Goal: Transaction & Acquisition: Register for event/course

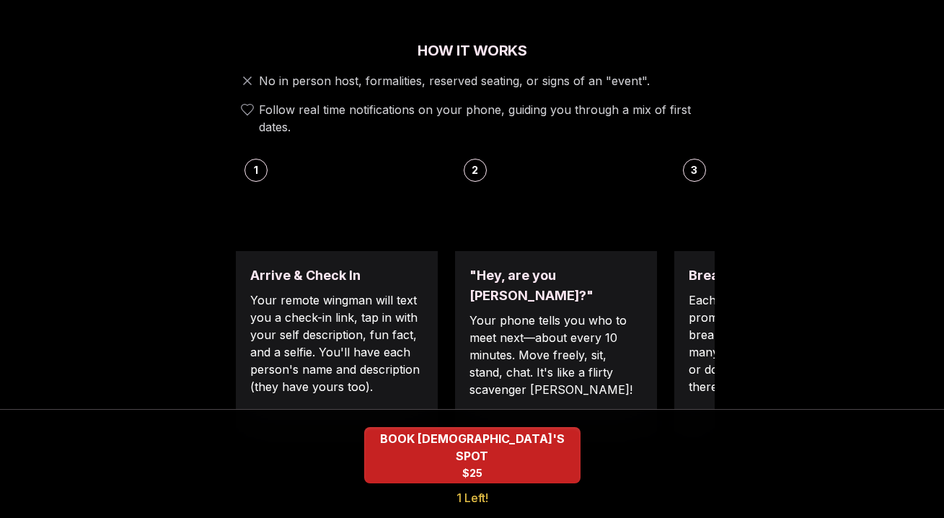
scroll to position [514, 0]
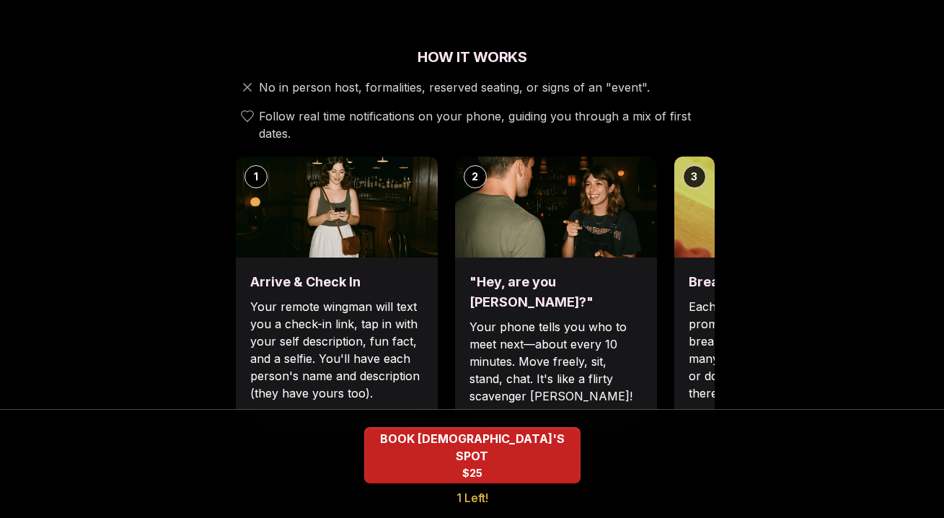
click at [689, 298] on p "Each date will have new convo prompts on screen to help break the ice. Cycle th…" at bounding box center [775, 350] width 173 height 104
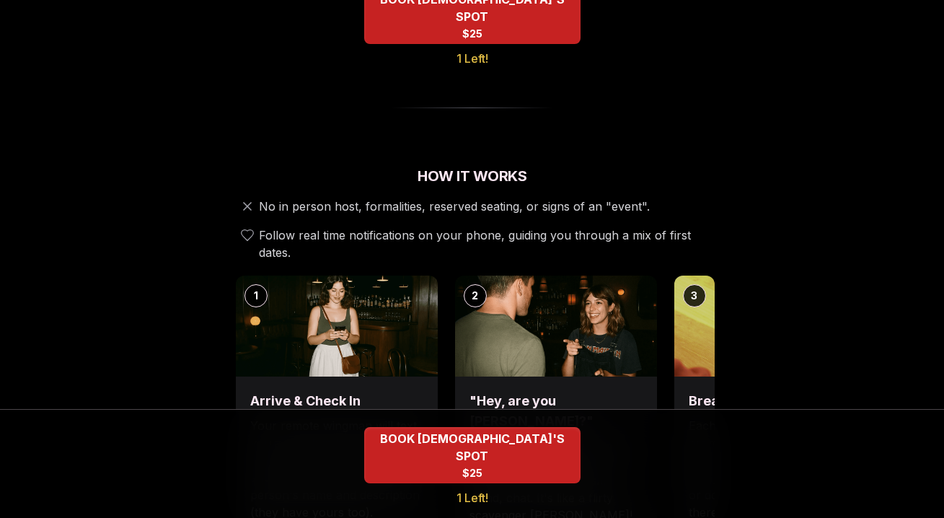
scroll to position [0, 0]
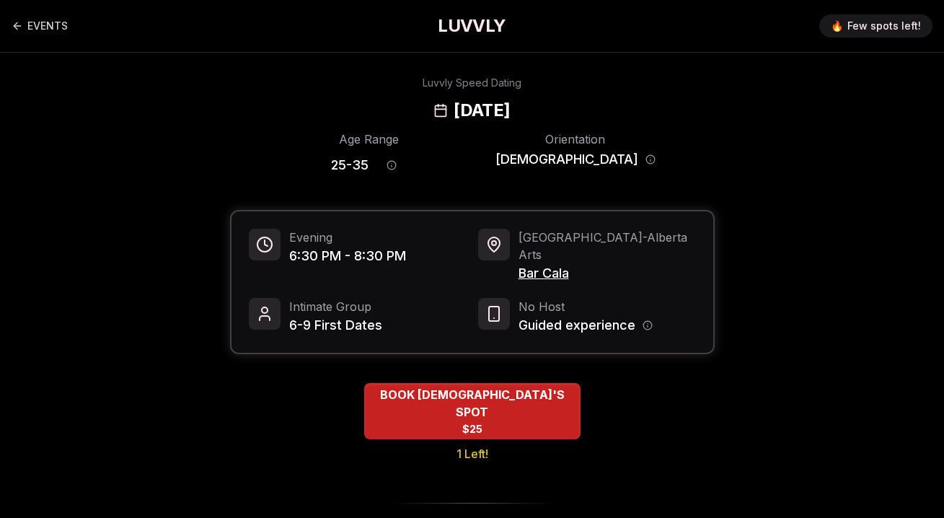
click at [457, 29] on h1 "LUVVLY" at bounding box center [472, 25] width 68 height 23
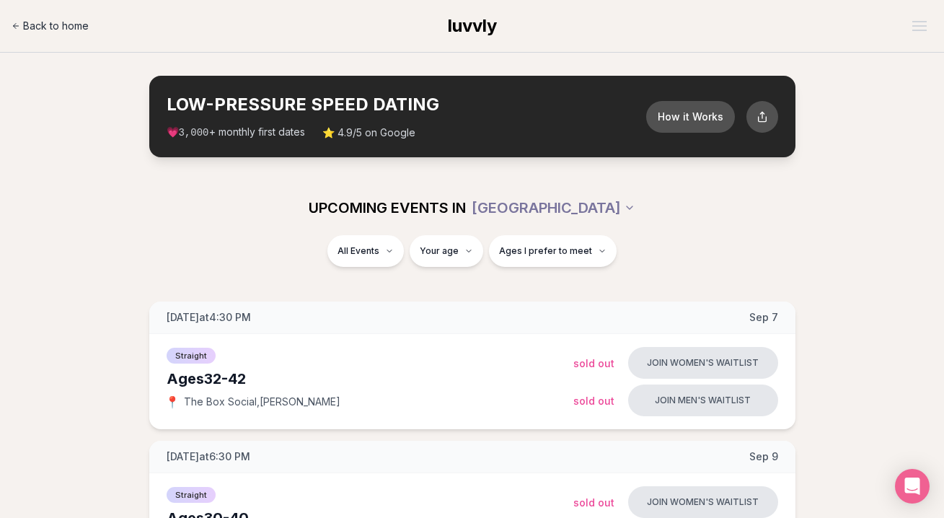
click at [68, 27] on span "Back to home" at bounding box center [56, 26] width 66 height 14
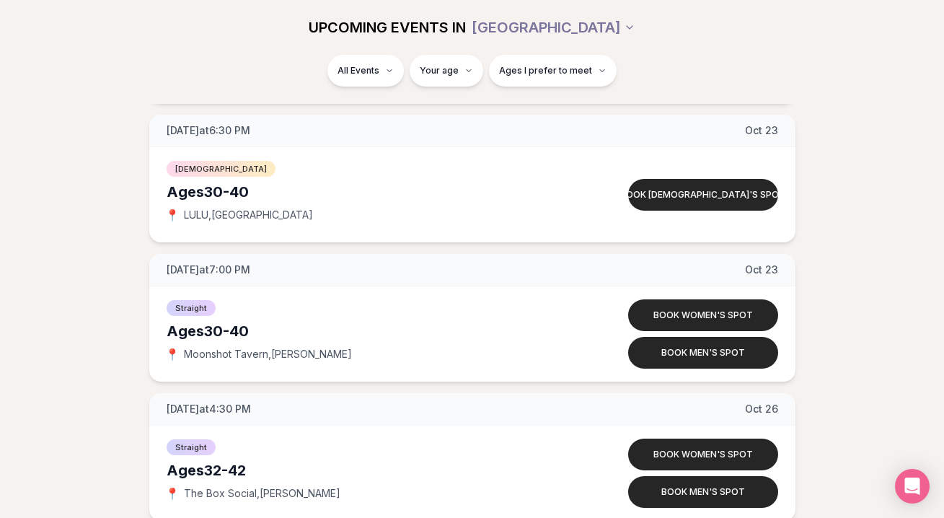
scroll to position [7154, 0]
